Goal: Communication & Community: Answer question/provide support

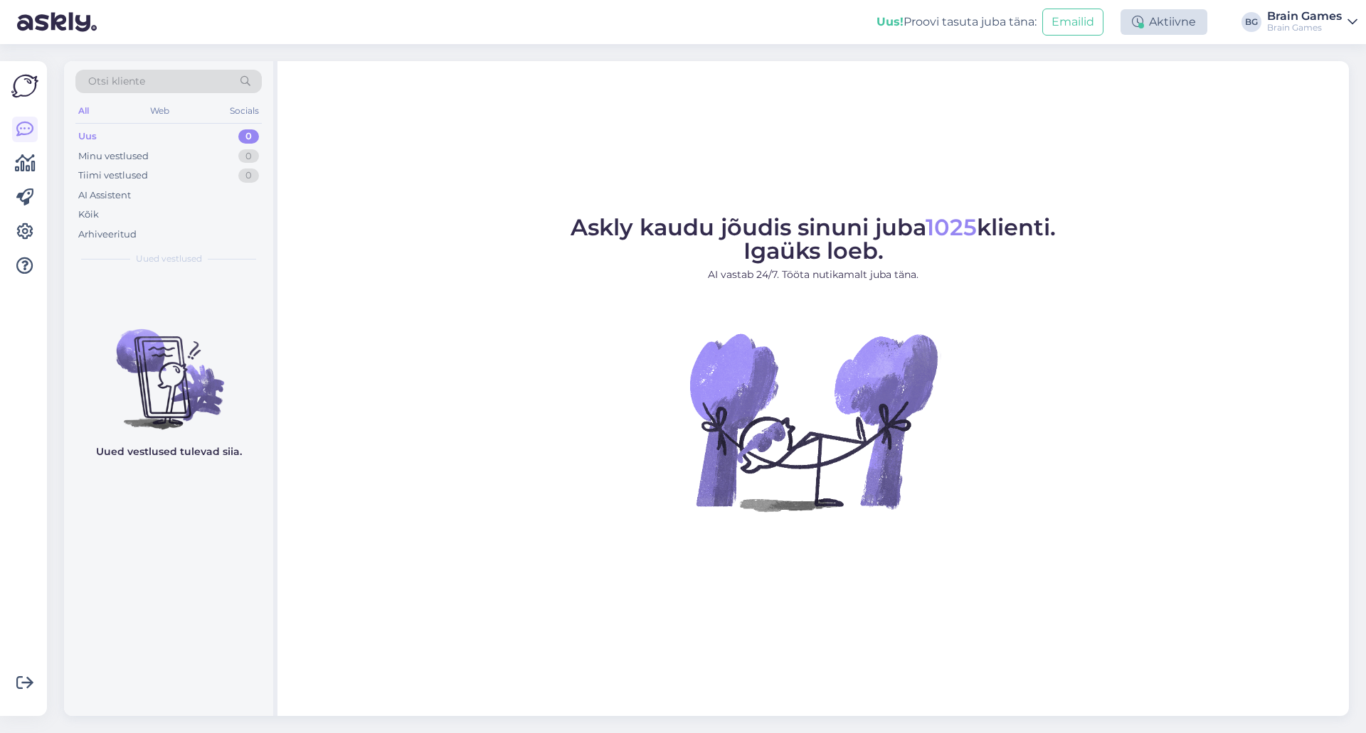
click at [1169, 18] on div "Aktiivne" at bounding box center [1163, 22] width 87 height 26
click at [1137, 94] on button "30 minutit" at bounding box center [1164, 88] width 64 height 16
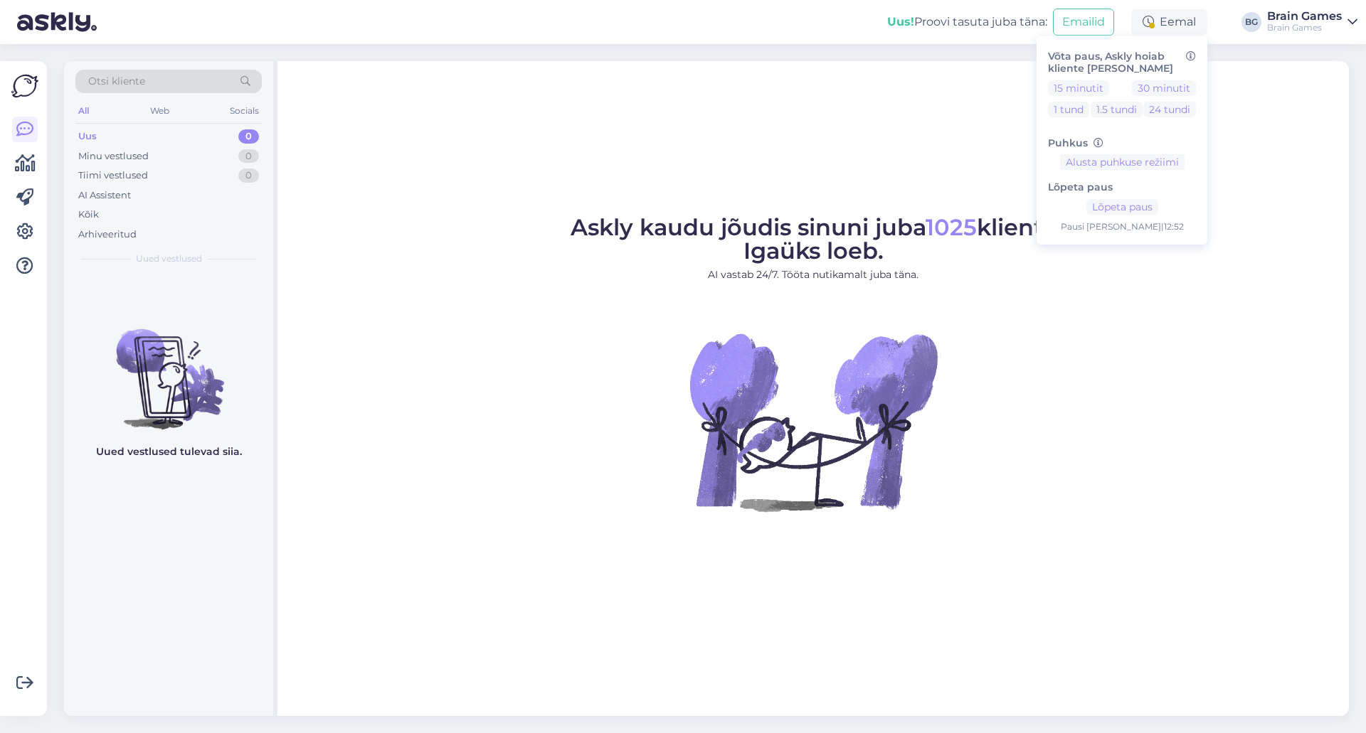
click at [1140, 317] on figure "Askly kaudu jõudis sinuni juba 1025 klienti. Igaüks loeb. AI vastab 24/7. Tööta…" at bounding box center [813, 383] width 1046 height 334
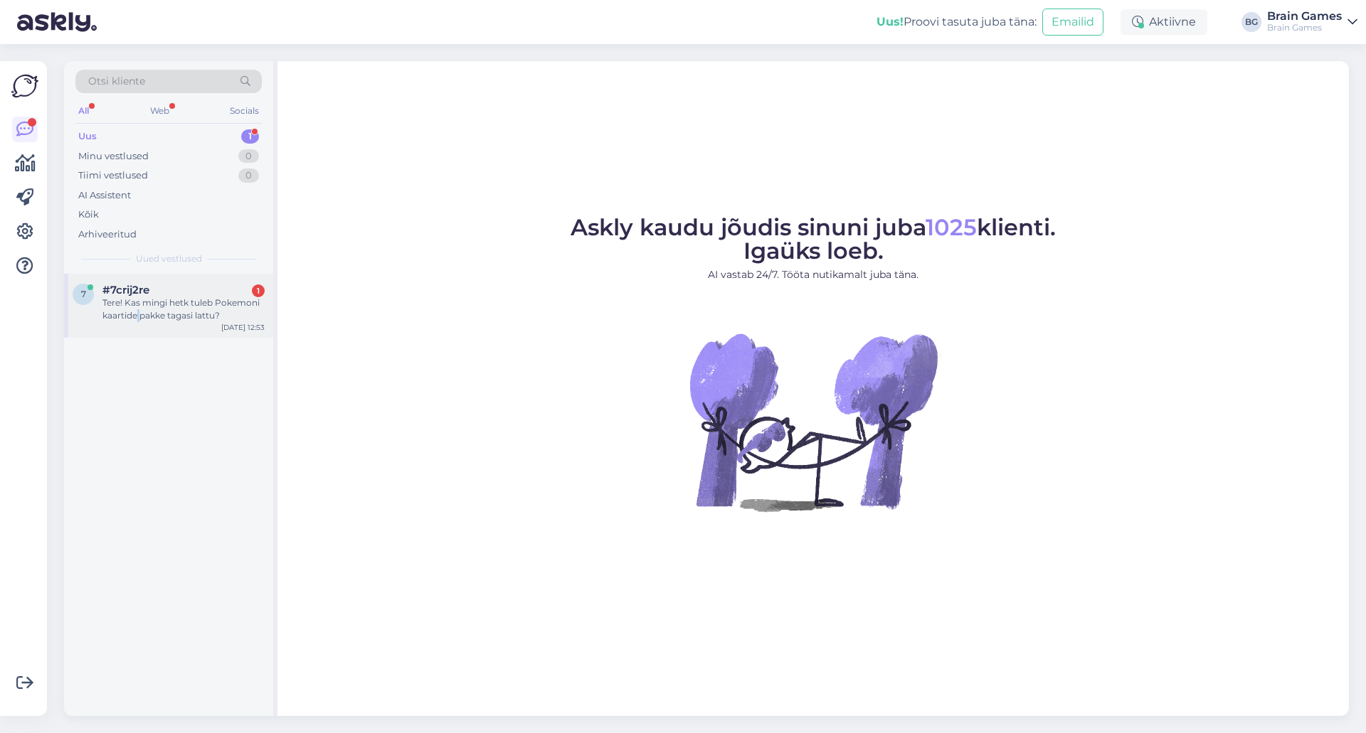
click at [139, 326] on div "7 #7crij2re 1 Tere! Kas mingi hetk tuleb Pokemoni kaartide pakke tagasi lattu? …" at bounding box center [168, 306] width 209 height 64
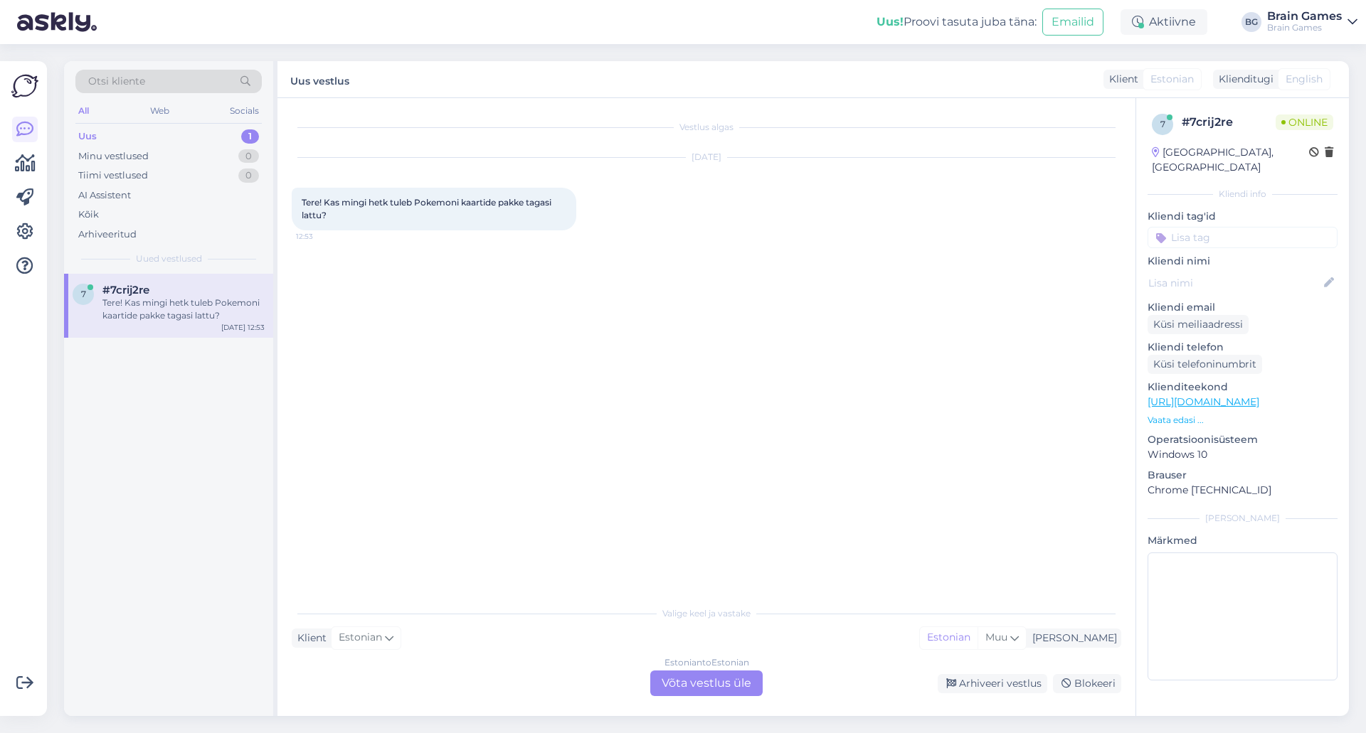
click at [713, 388] on div "Vestlus algas [DATE] Tere! Kas mingi hetk tuleb Pokemoni kaartide pakke tagasi …" at bounding box center [713, 349] width 842 height 474
click at [711, 388] on div "Vestlus algas [DATE] Tere! Kas mingi hetk tuleb Pokemoni kaartide pakke tagasi …" at bounding box center [713, 349] width 842 height 474
click at [716, 689] on div "Estonian to Estonian Võta vestlus üle" at bounding box center [706, 684] width 112 height 26
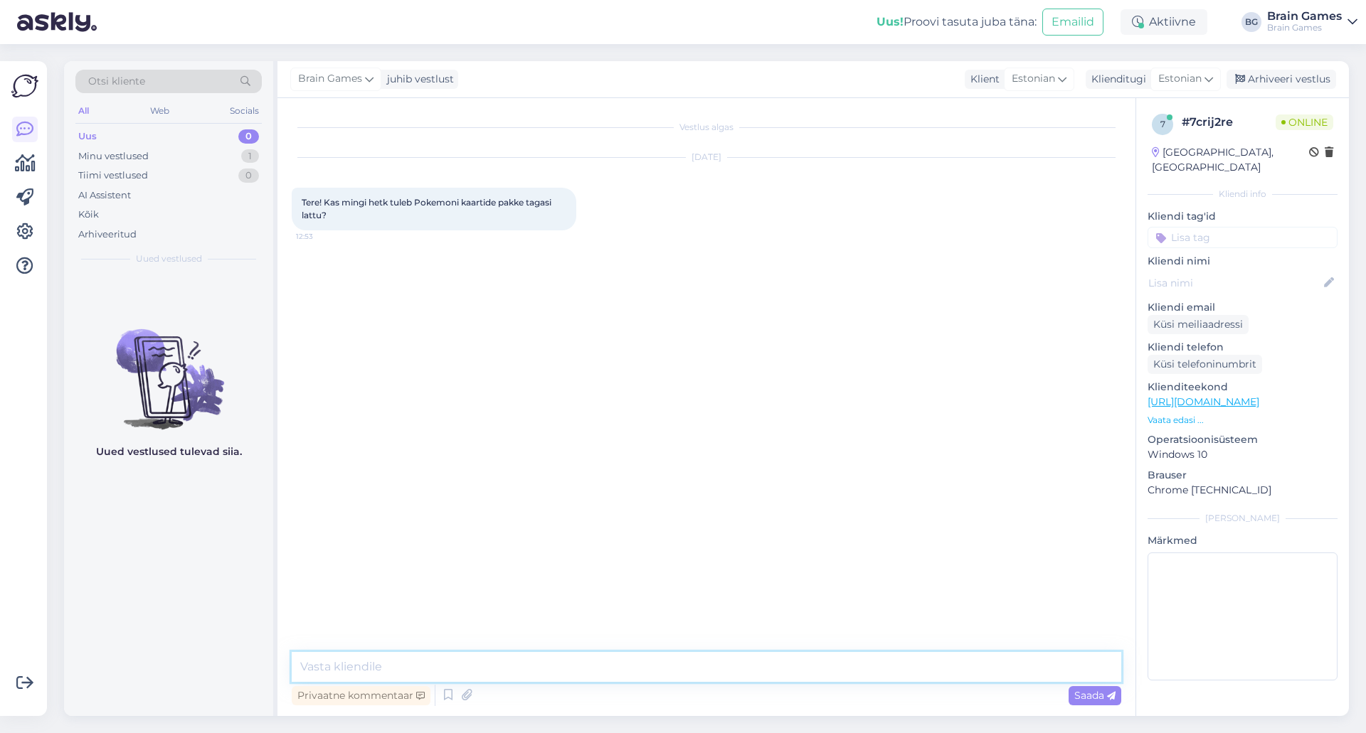
click at [676, 662] on textarea at bounding box center [706, 667] width 829 height 30
type textarea "Tere!"
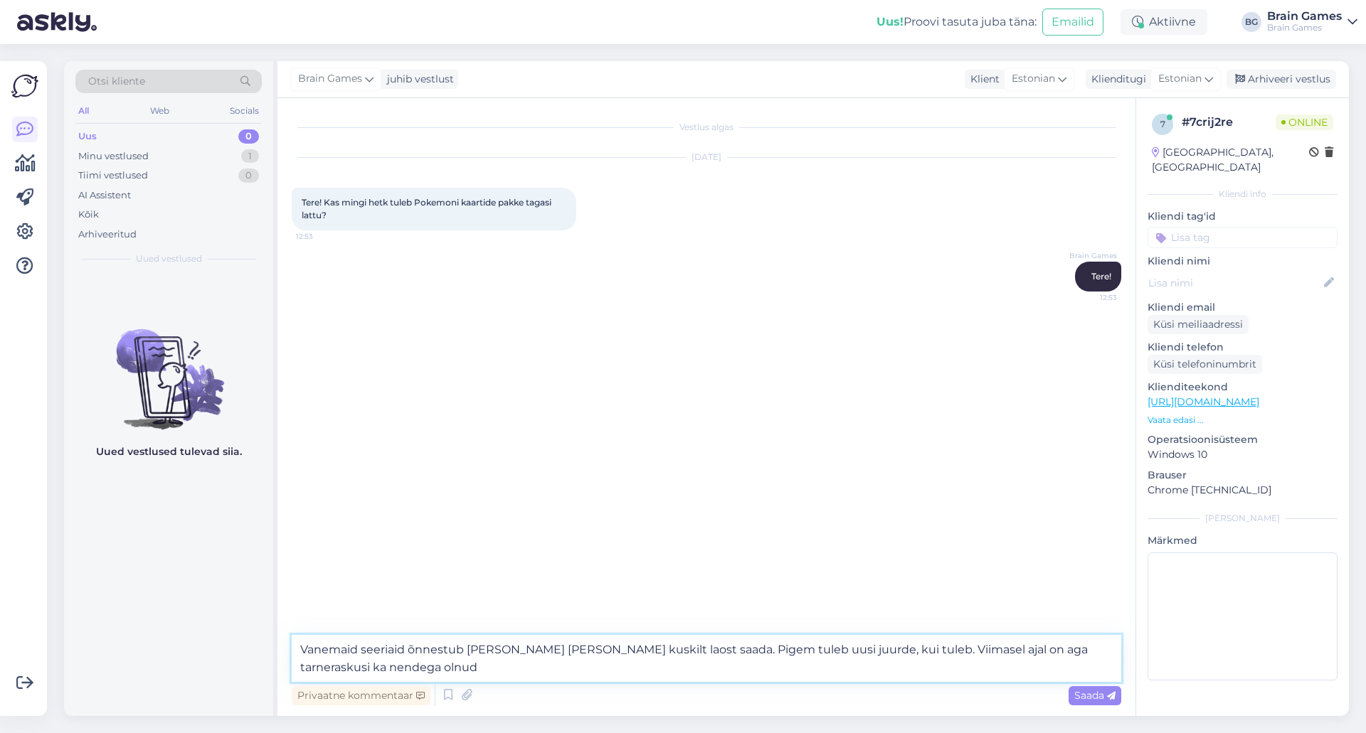
type textarea "Vanemaid seeriaid õnnestub [PERSON_NAME] [PERSON_NAME] kuskilt laost saada. Pig…"
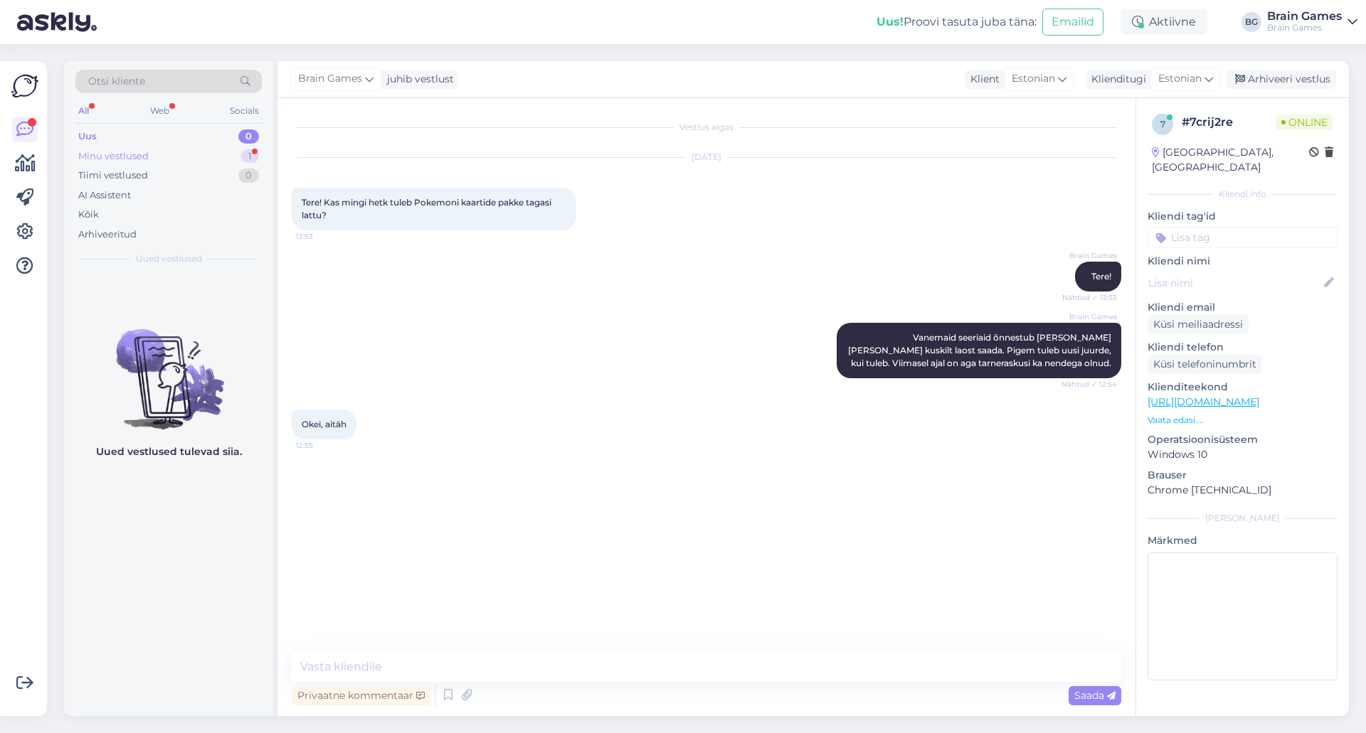
click at [159, 152] on div "Minu vestlused 1" at bounding box center [168, 157] width 186 height 20
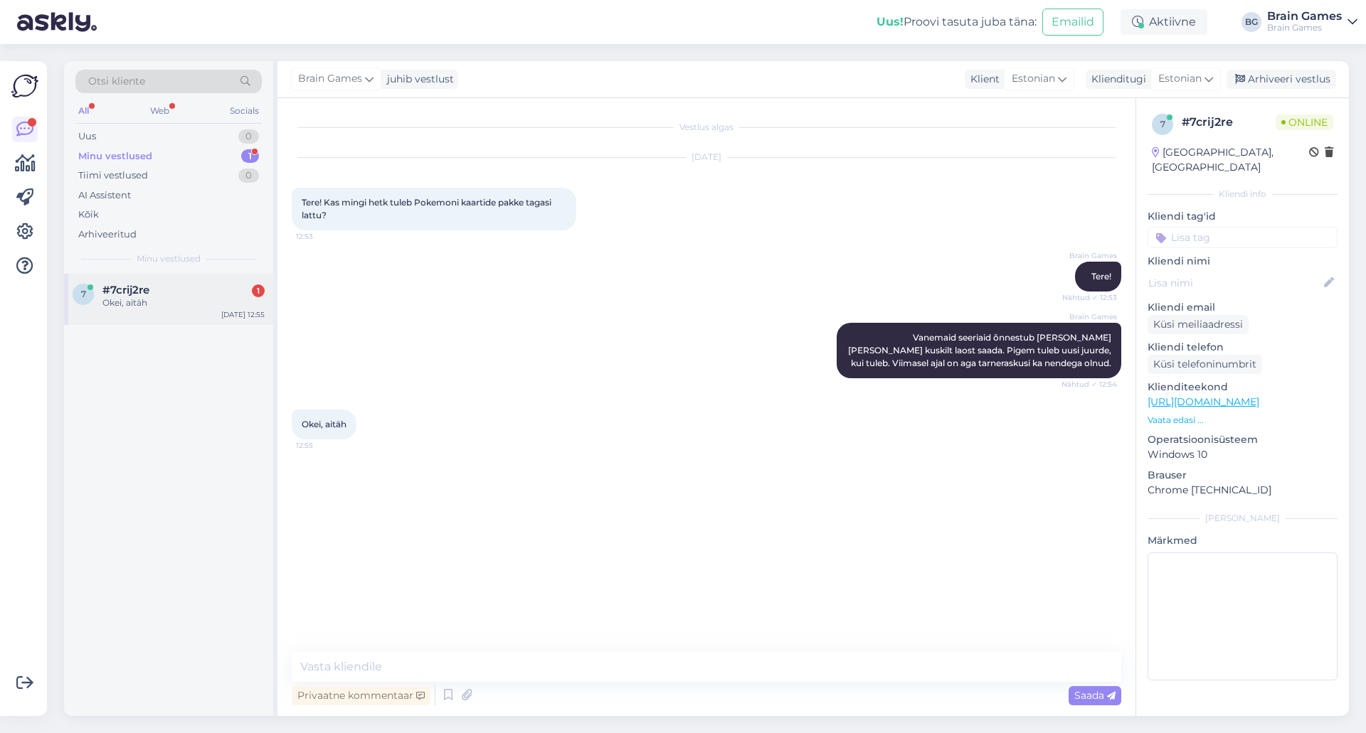
click at [115, 298] on div "Okei, aitäh" at bounding box center [183, 303] width 162 height 13
click at [846, 566] on div "Vestlus algas [DATE] Tere! Kas mingi hetk tuleb Pokemoni kaartide pakke tagasi …" at bounding box center [713, 375] width 842 height 527
click at [1270, 82] on div "Arhiveeri vestlus" at bounding box center [1281, 79] width 110 height 19
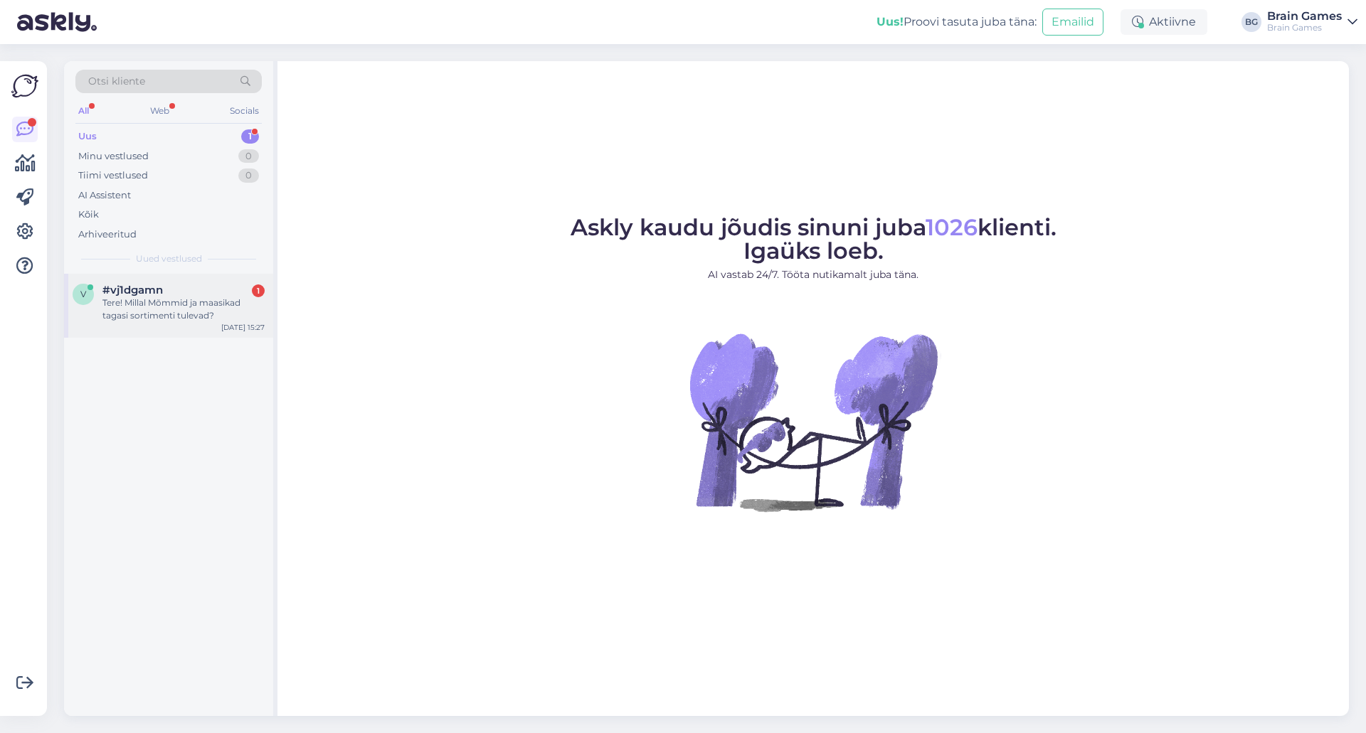
click at [163, 308] on div "Tere! Millal Mõmmid ja maasikad tagasi sortimenti tulevad?" at bounding box center [183, 310] width 162 height 26
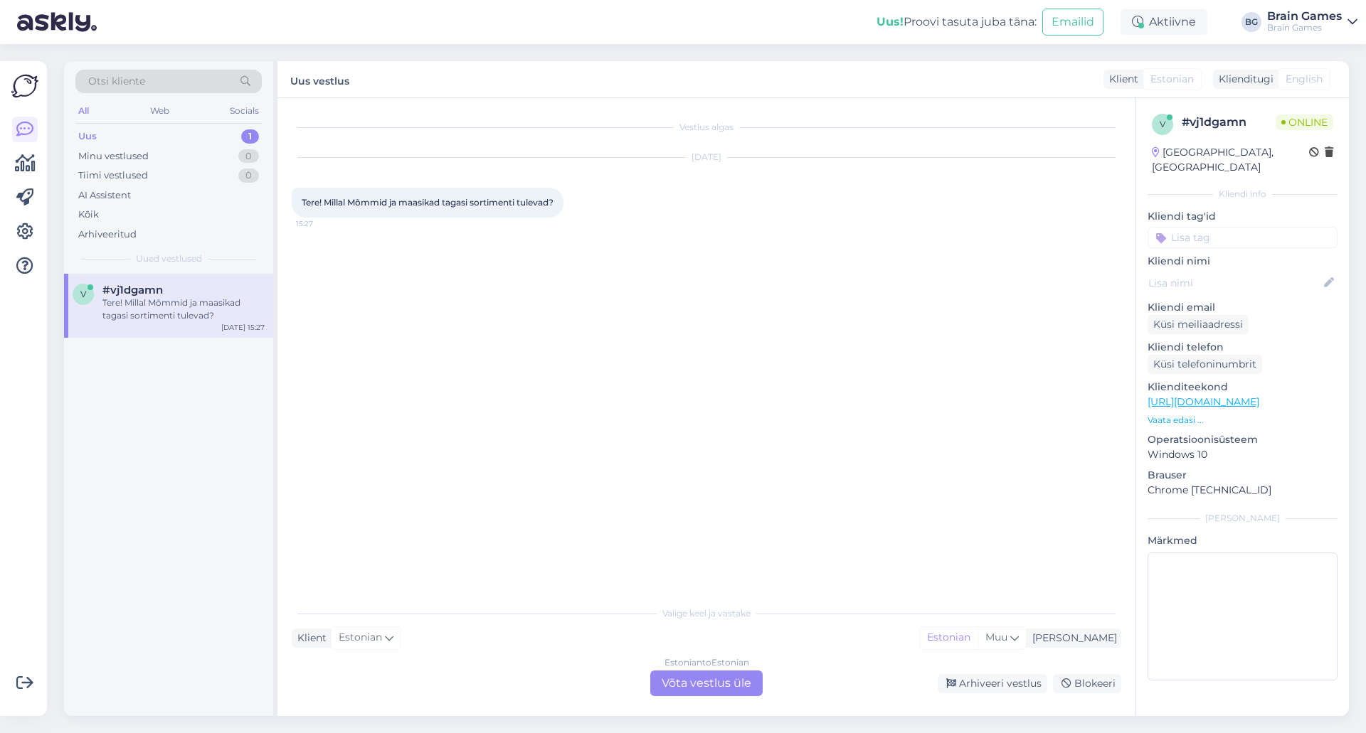
click at [619, 464] on div "Vestlus algas Oct 7 2025 Tere! Millal Mõmmid ja maasikad tagasi sortimenti tule…" at bounding box center [713, 349] width 842 height 474
click at [686, 677] on div "Estonian to Estonian Võta vestlus üle" at bounding box center [706, 684] width 112 height 26
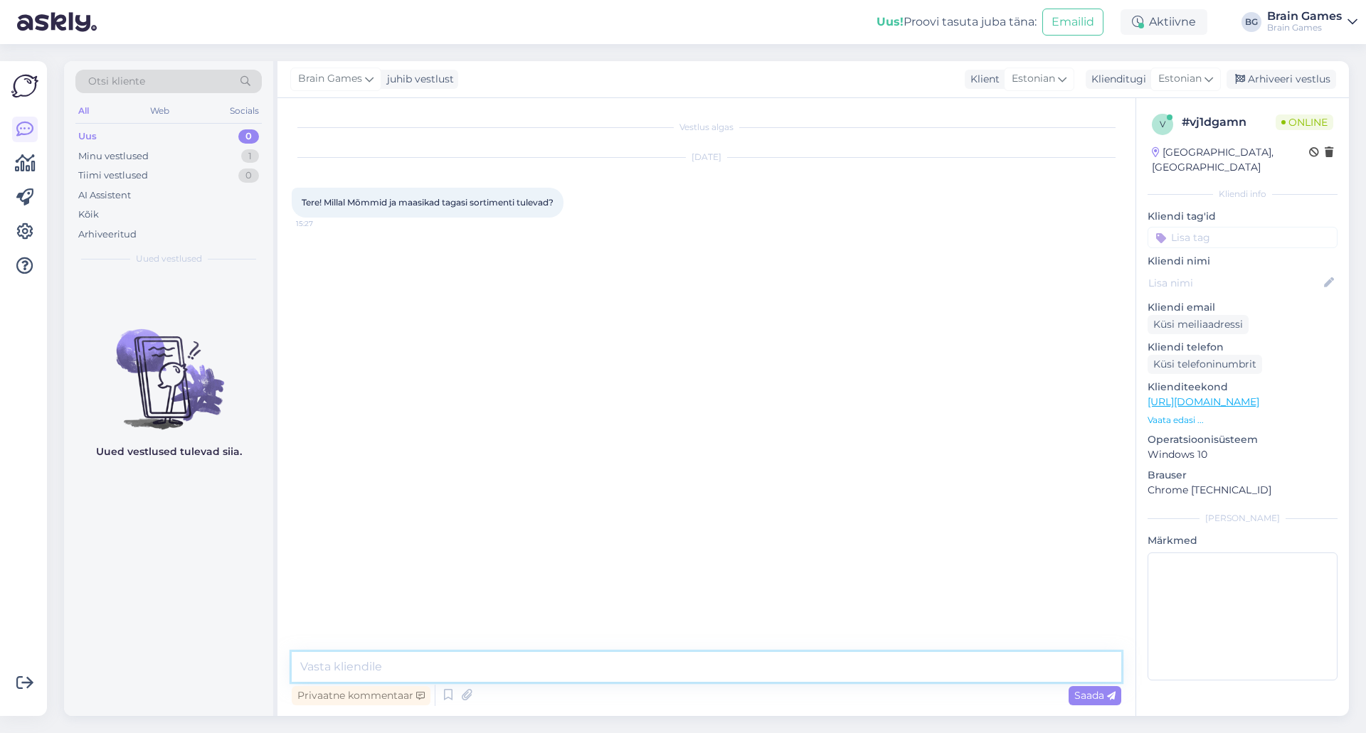
click at [694, 674] on textarea at bounding box center [706, 667] width 829 height 30
type textarea "Tere!"
click at [472, 672] on textarea at bounding box center [706, 667] width 829 height 30
type textarea "Peaksid saabuma homse kaubaga..."
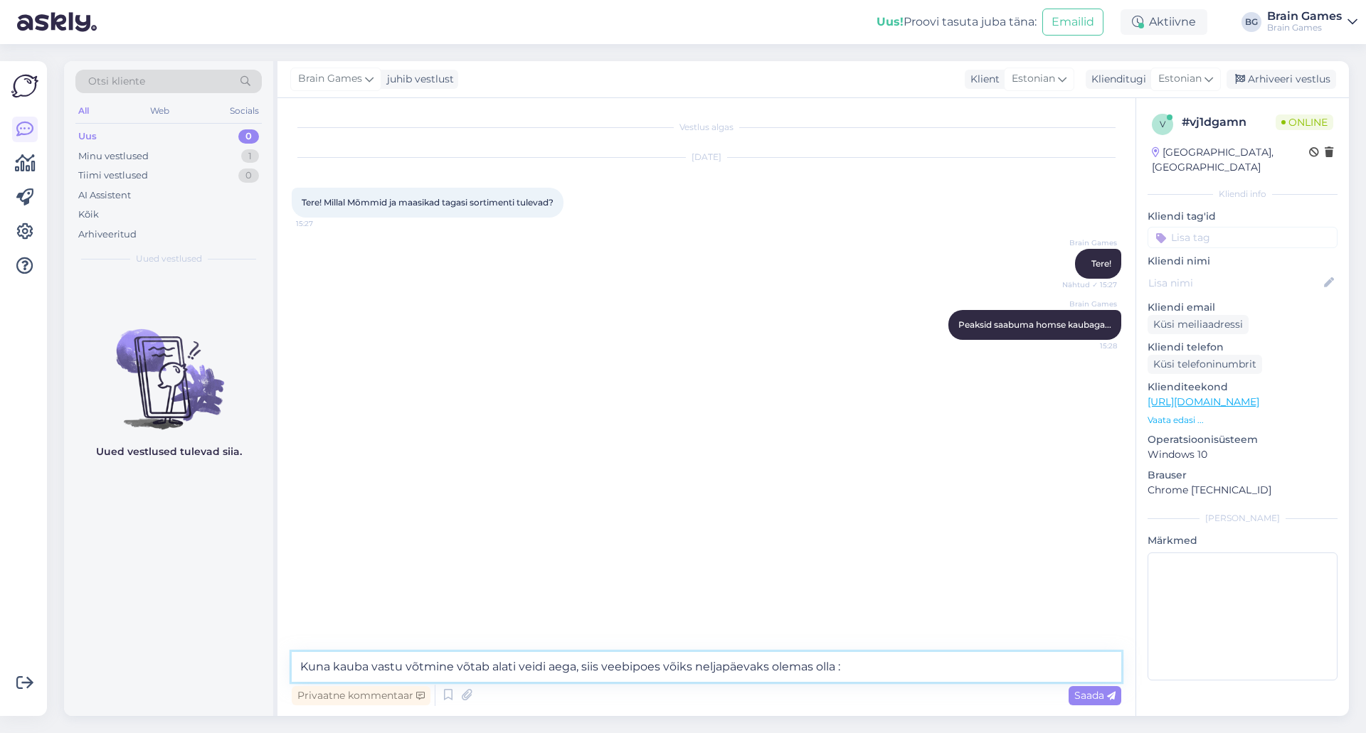
type textarea "Kuna kauba vastu võtmine võtab alati veidi aega, siis veebipoes võiks neljapäev…"
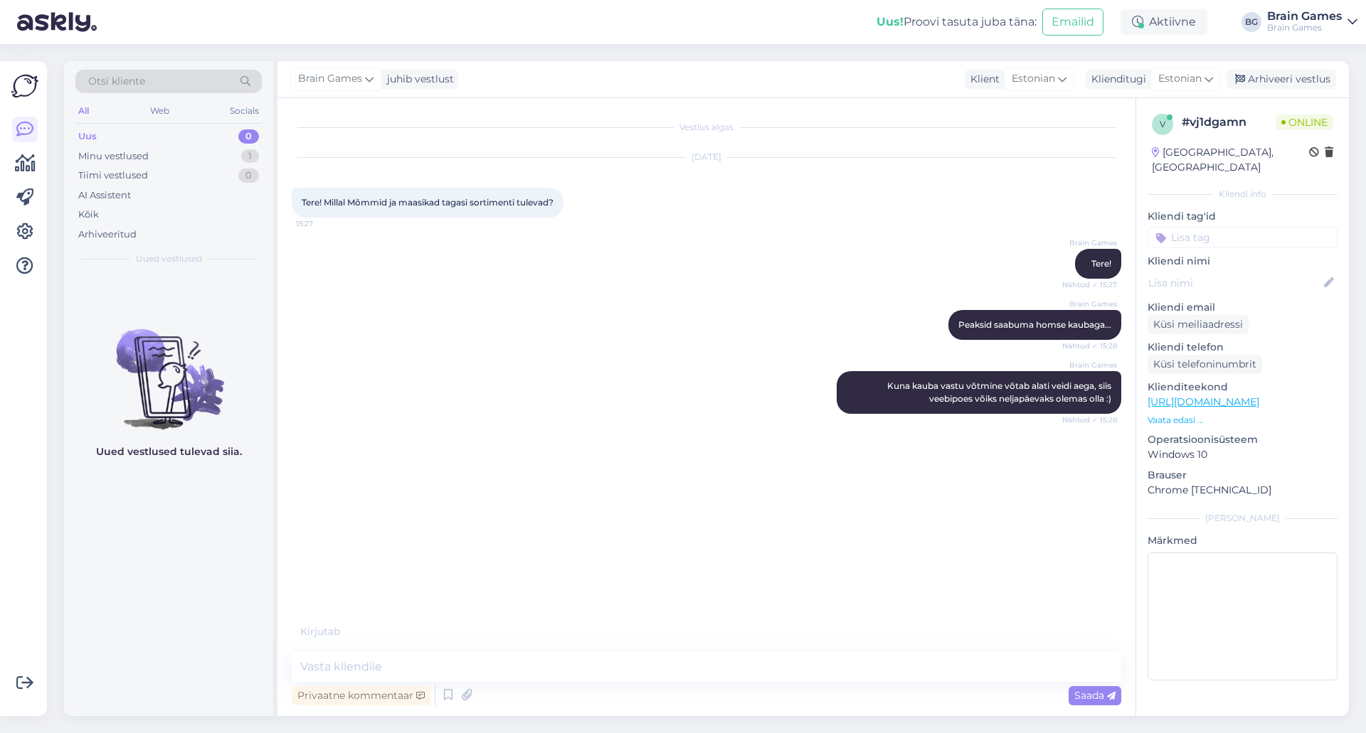
click at [415, 596] on div "Vestlus algas Oct 7 2025 Tere! Millal Mõmmid ja maasikad tagasi sortimenti tule…" at bounding box center [713, 368] width 842 height 512
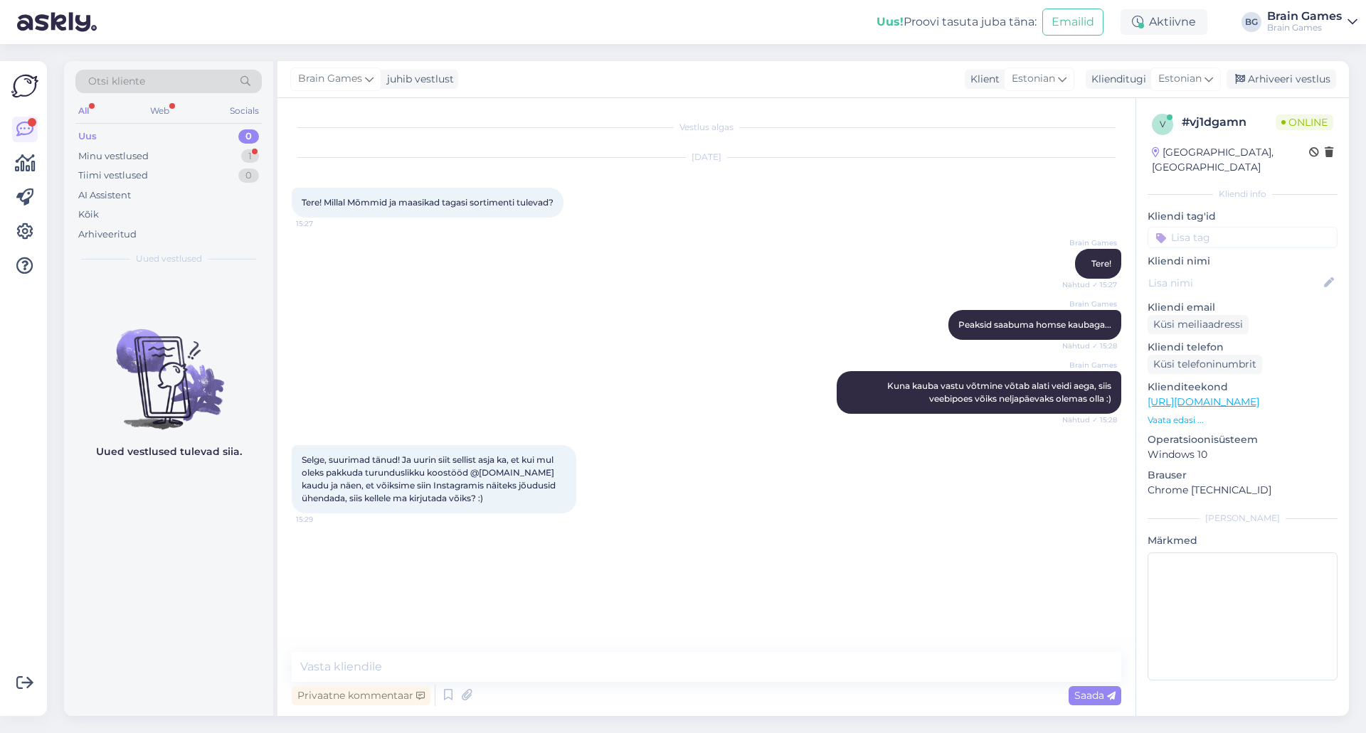
click at [787, 544] on div "Vestlus algas Oct 7 2025 Tere! Millal Mõmmid ja maasikad tagasi sortimenti tule…" at bounding box center [713, 375] width 842 height 527
click at [627, 675] on textarea at bounding box center [706, 667] width 829 height 30
type textarea "M"
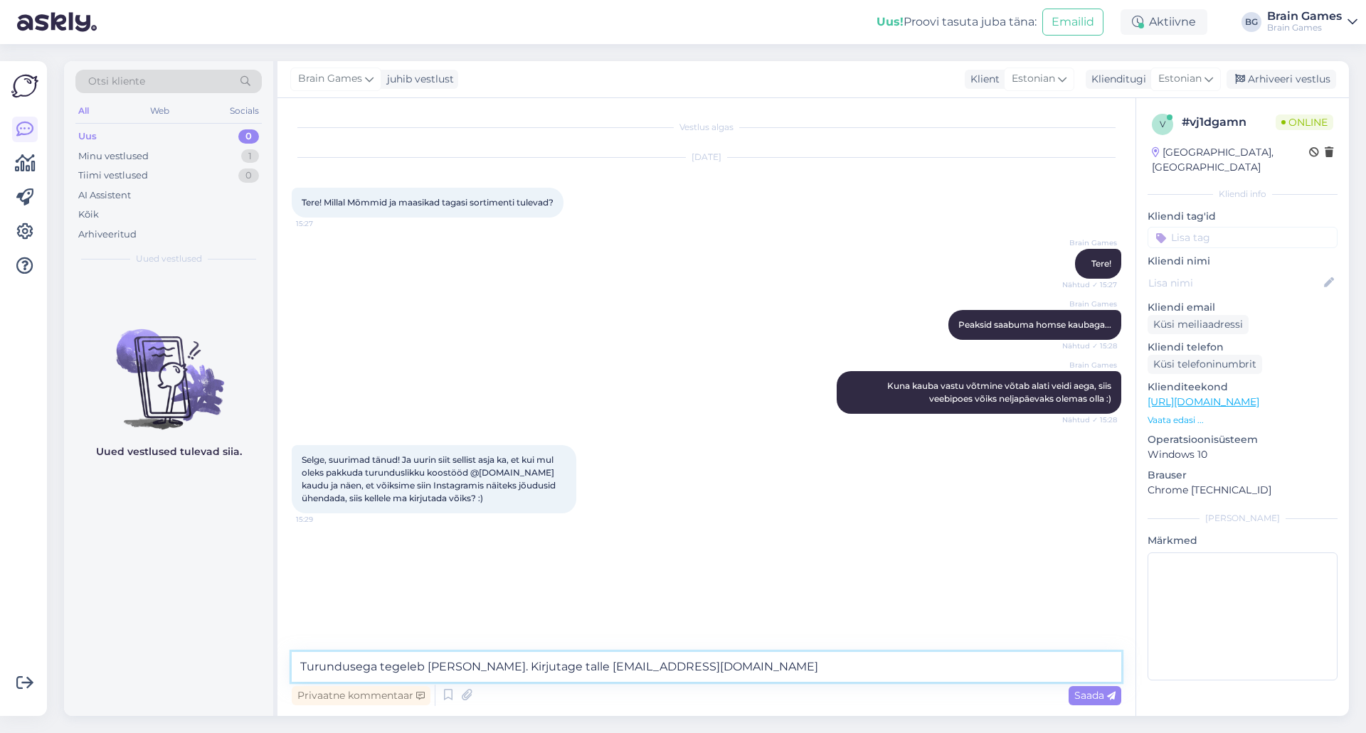
type textarea "Turundusega tegeleb meil Darija. Kirjutage talle darija@brain-games.com"
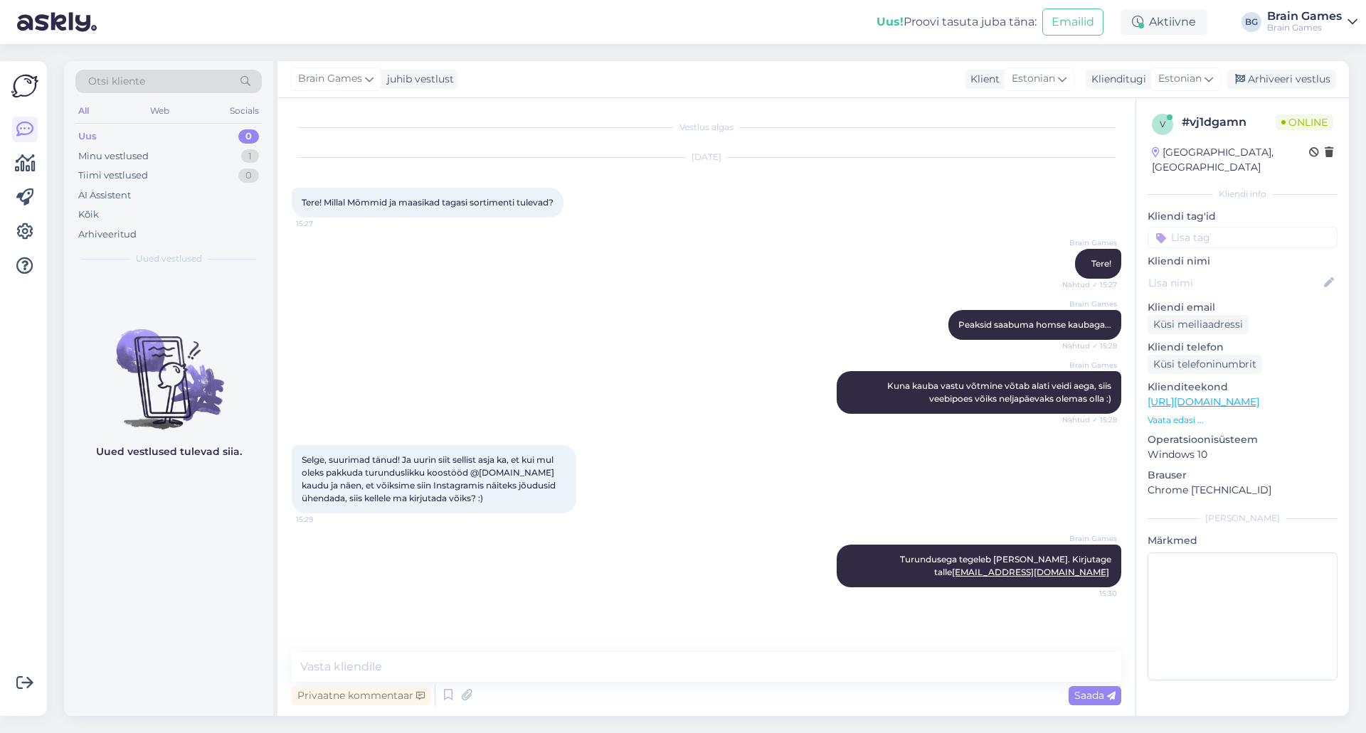
click at [629, 587] on div "Brain Games Turundusega tegeleb meil Darija. Kirjutage talle darija@brain-games…" at bounding box center [706, 566] width 829 height 74
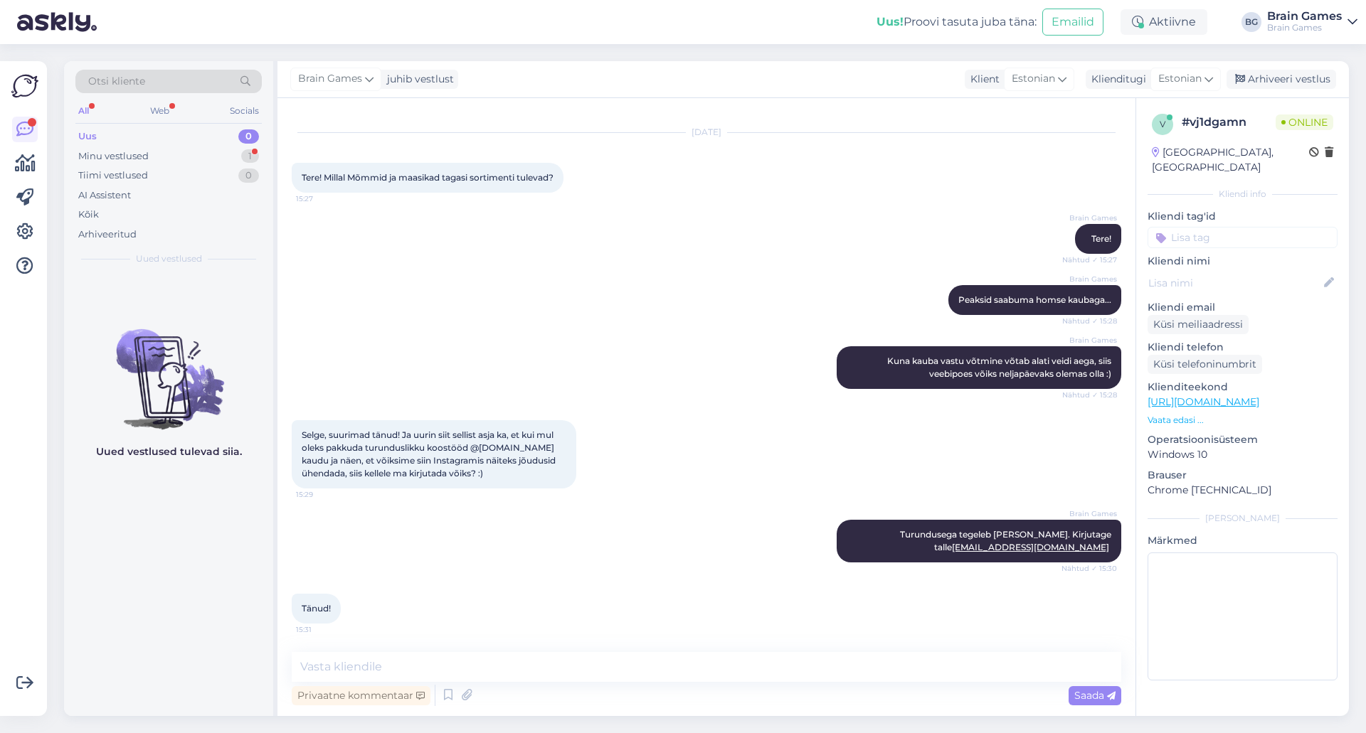
click at [519, 562] on div "Brain Games Turundusega tegeleb meil Darija. Kirjutage talle darija@brain-games…" at bounding box center [706, 541] width 829 height 74
click at [563, 667] on textarea at bounding box center [706, 667] width 829 height 30
type textarea "Pole tänu väärt :)"
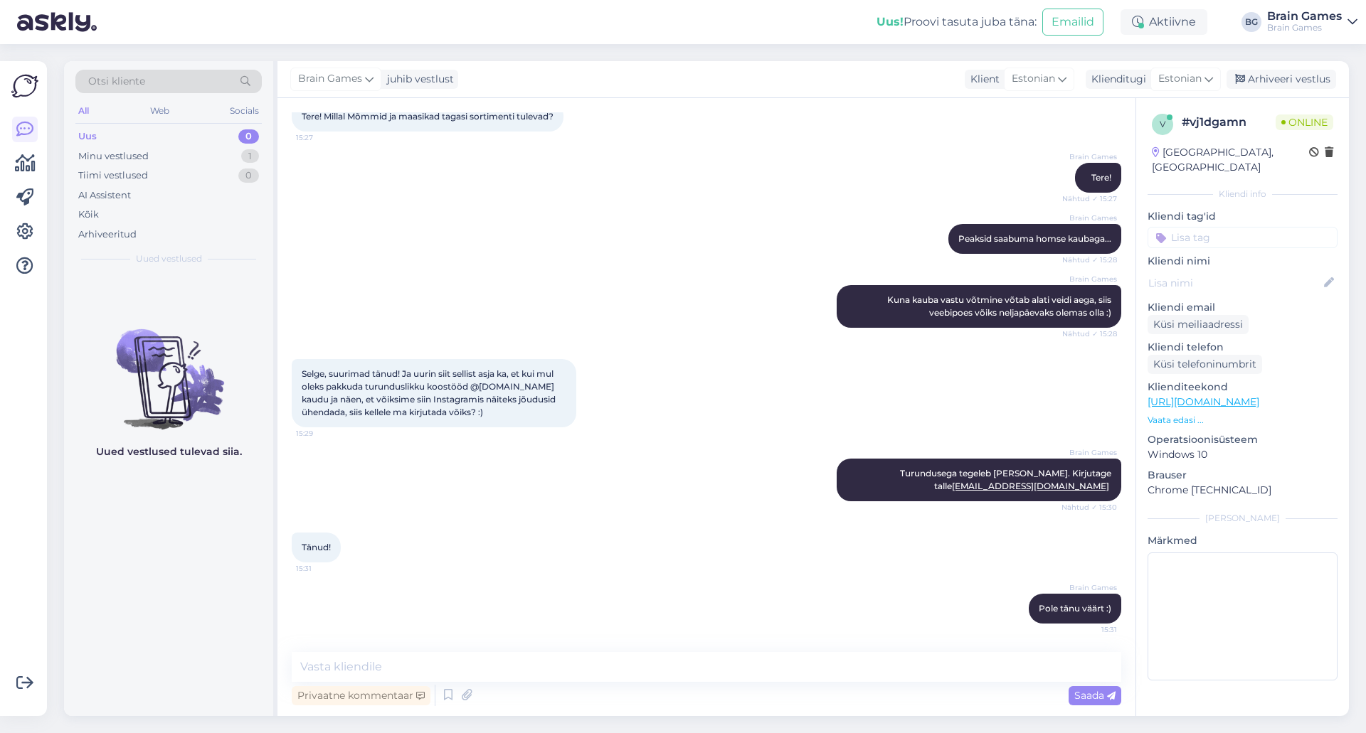
click at [1210, 694] on div "v # vj1dgamn Online Estonia, Tartu Kliendi info Kliendi tag'id Kliendi nimi Kli…" at bounding box center [1241, 407] width 213 height 618
